Goal: Information Seeking & Learning: Learn about a topic

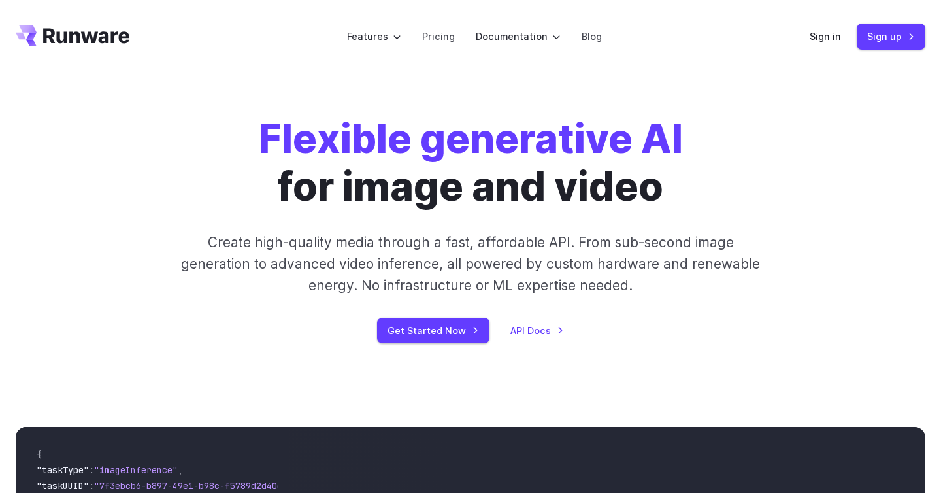
click at [550, 256] on p "Create high-quality media through a fast, affordable API. From sub-second image…" at bounding box center [471, 263] width 582 height 65
click at [438, 34] on link "Pricing" at bounding box center [438, 36] width 33 height 15
click at [433, 95] on div "Flexible generative AI for image and video Create high-quality media through a …" at bounding box center [470, 229] width 941 height 312
click at [443, 35] on link "Pricing" at bounding box center [438, 36] width 33 height 15
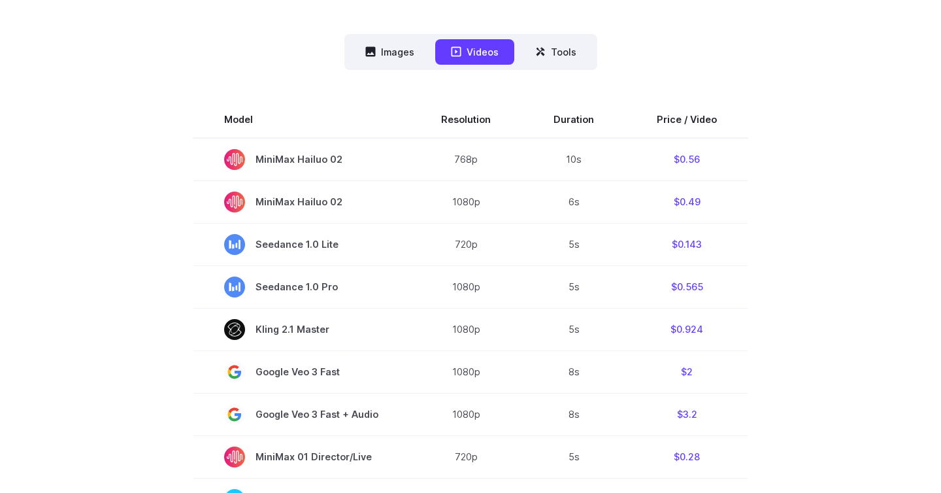
scroll to position [336, 0]
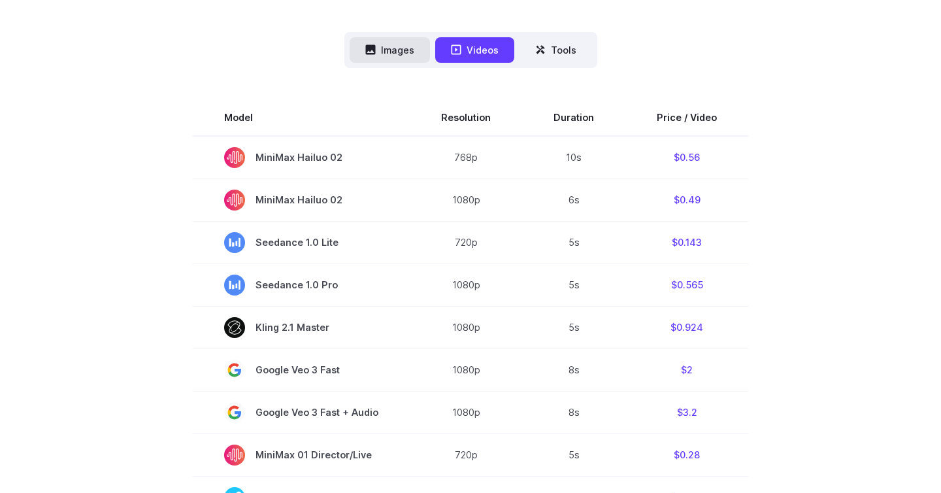
click at [391, 49] on button "Images" at bounding box center [390, 49] width 80 height 25
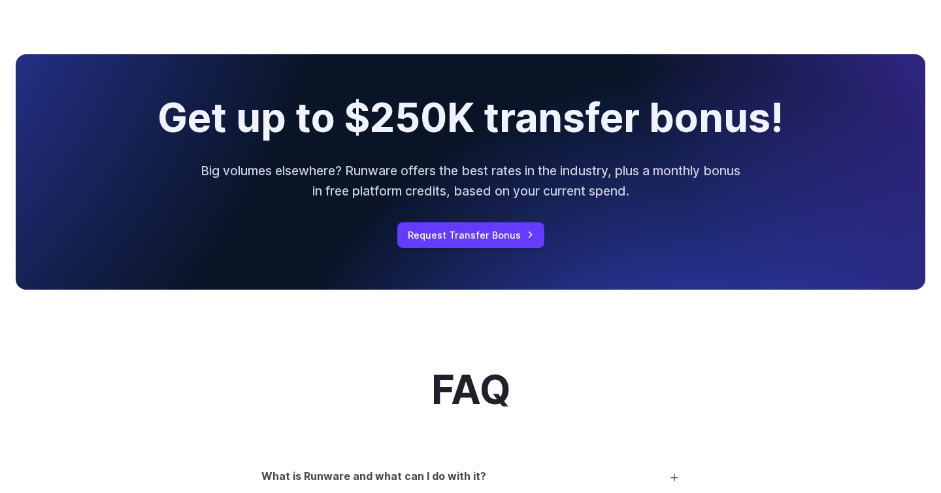
scroll to position [0, 0]
